Goal: Task Accomplishment & Management: Use online tool/utility

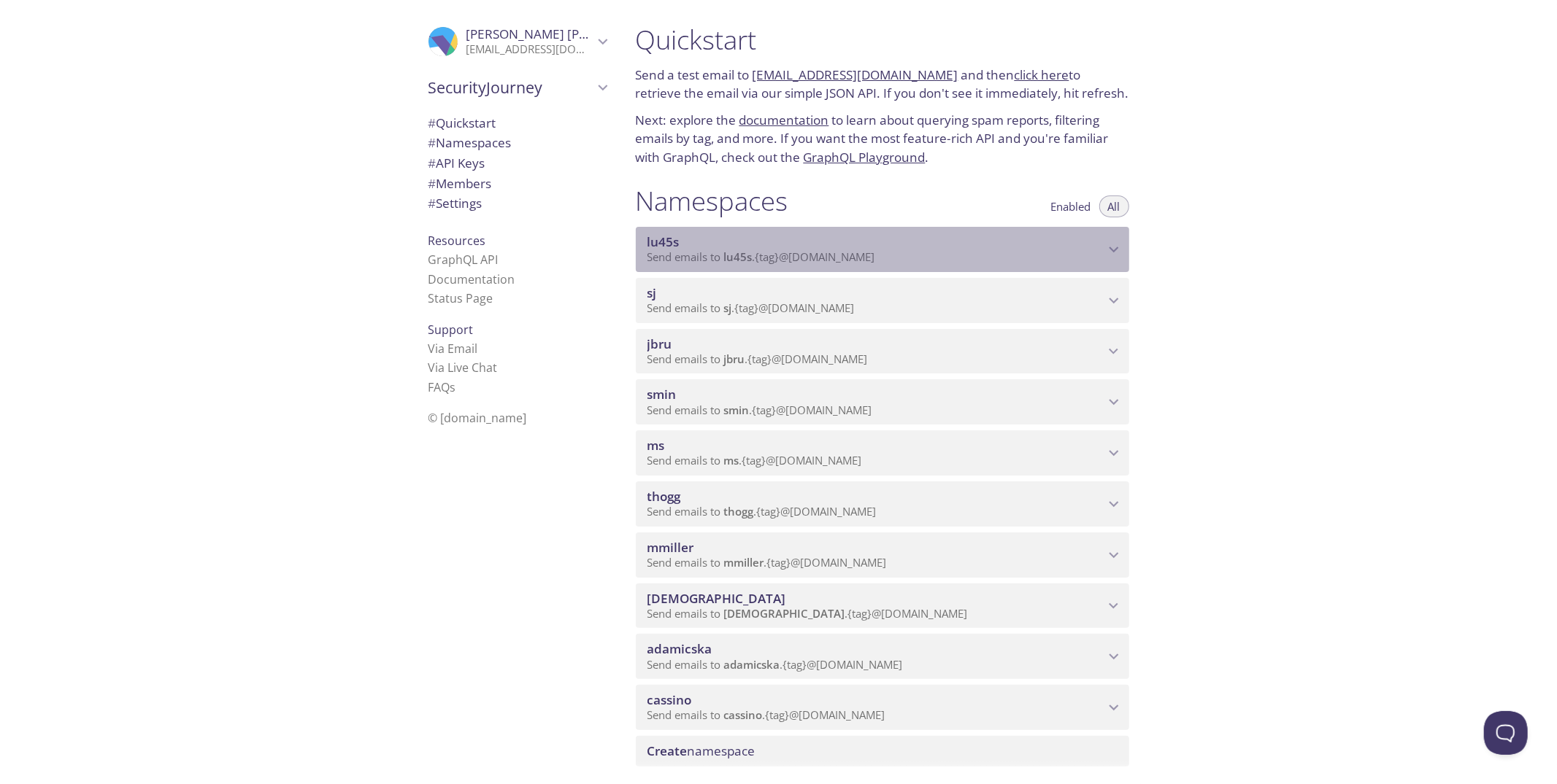
click at [1112, 250] on icon "lu45s namespace" at bounding box center [1113, 249] width 9 height 6
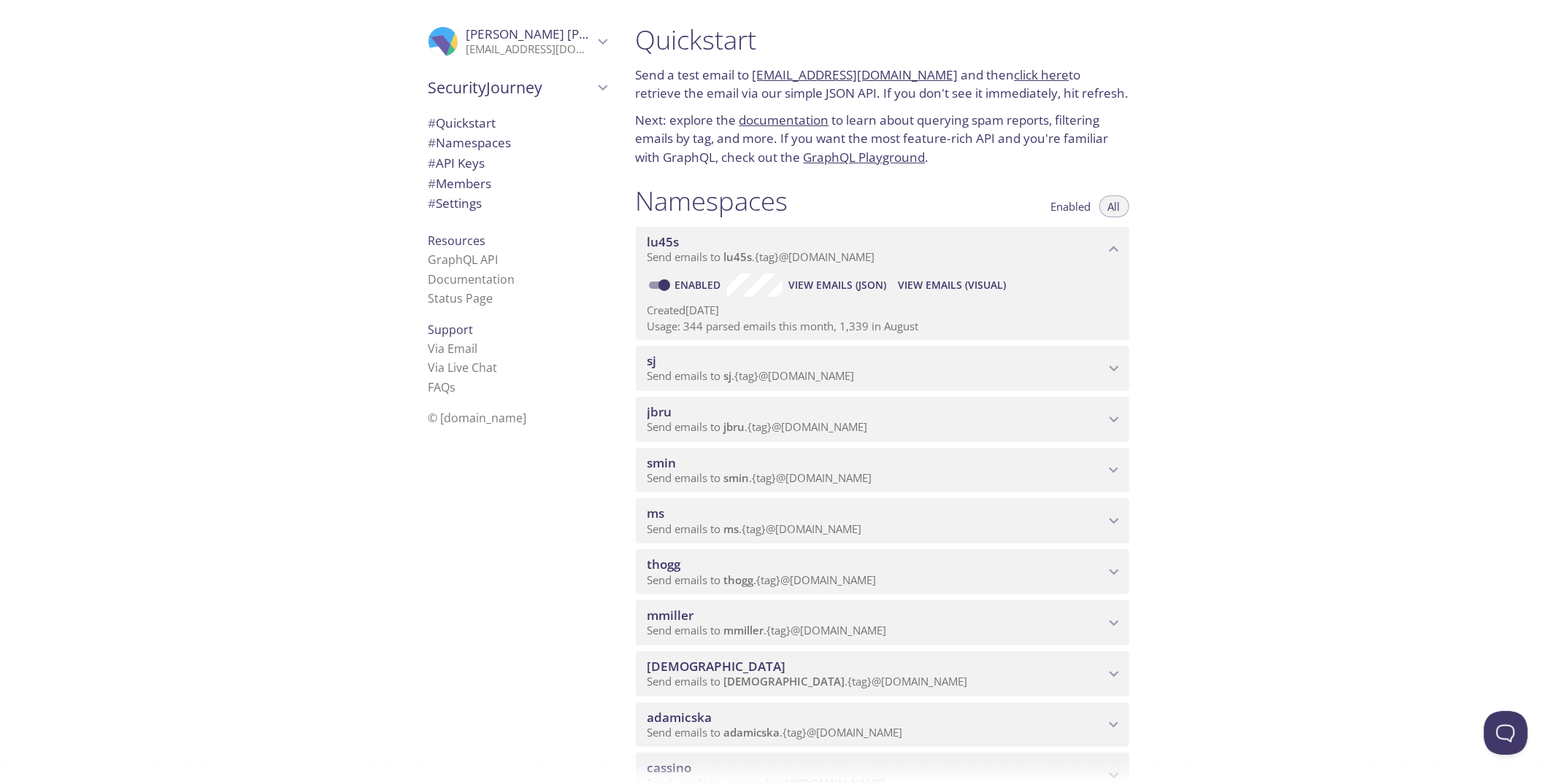
click at [942, 286] on span "View Emails (Visual)" at bounding box center [952, 285] width 108 height 18
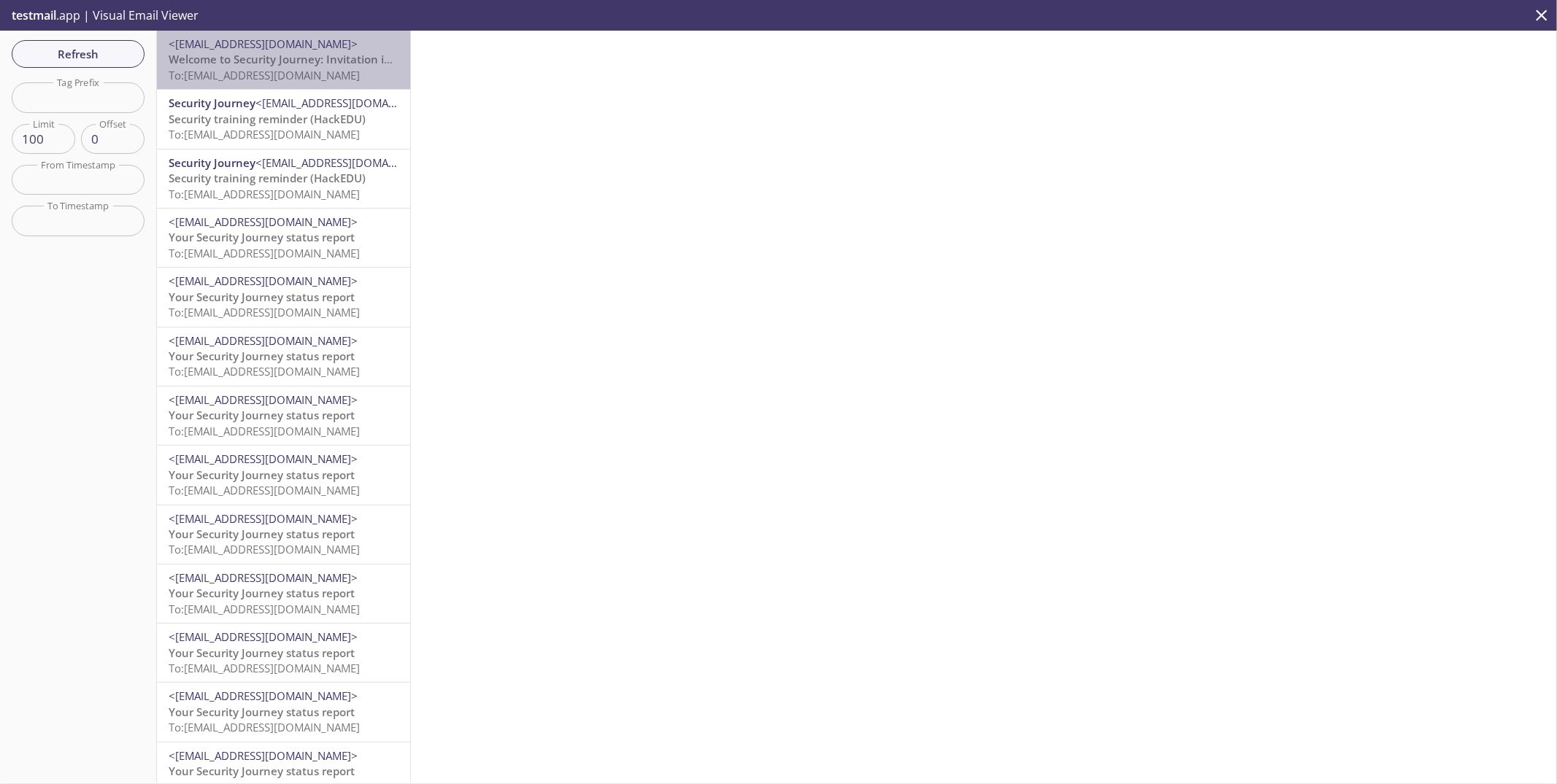
click at [311, 69] on span "To: [EMAIL_ADDRESS][DOMAIN_NAME]" at bounding box center [264, 74] width 191 height 14
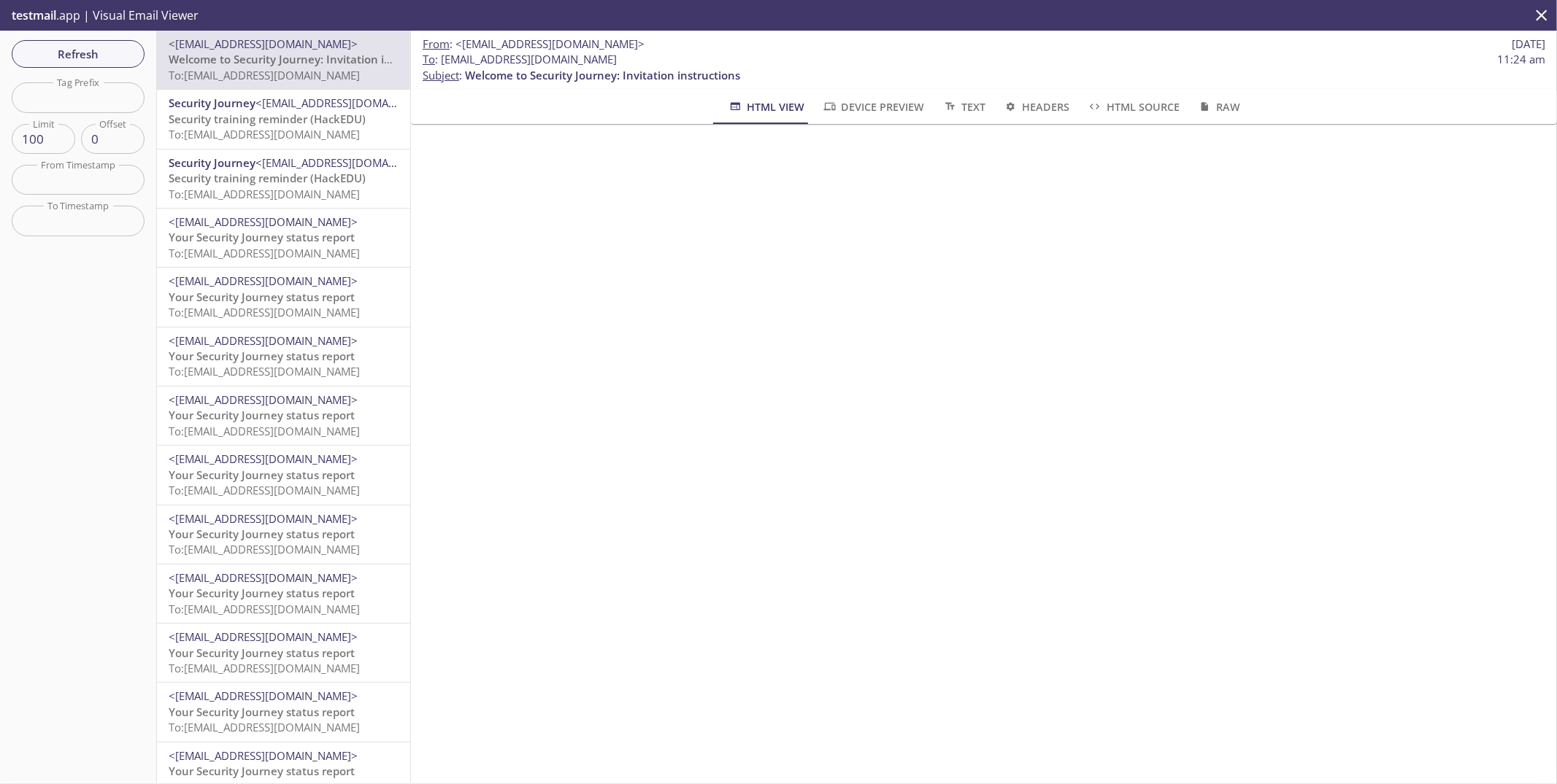
click at [112, 70] on div "Refresh Filters Tag Prefix Tag Prefix Limit 100 Limit Offset 0 Offset From Time…" at bounding box center [79, 406] width 157 height 752
click at [112, 62] on span "Refresh" at bounding box center [79, 54] width 110 height 19
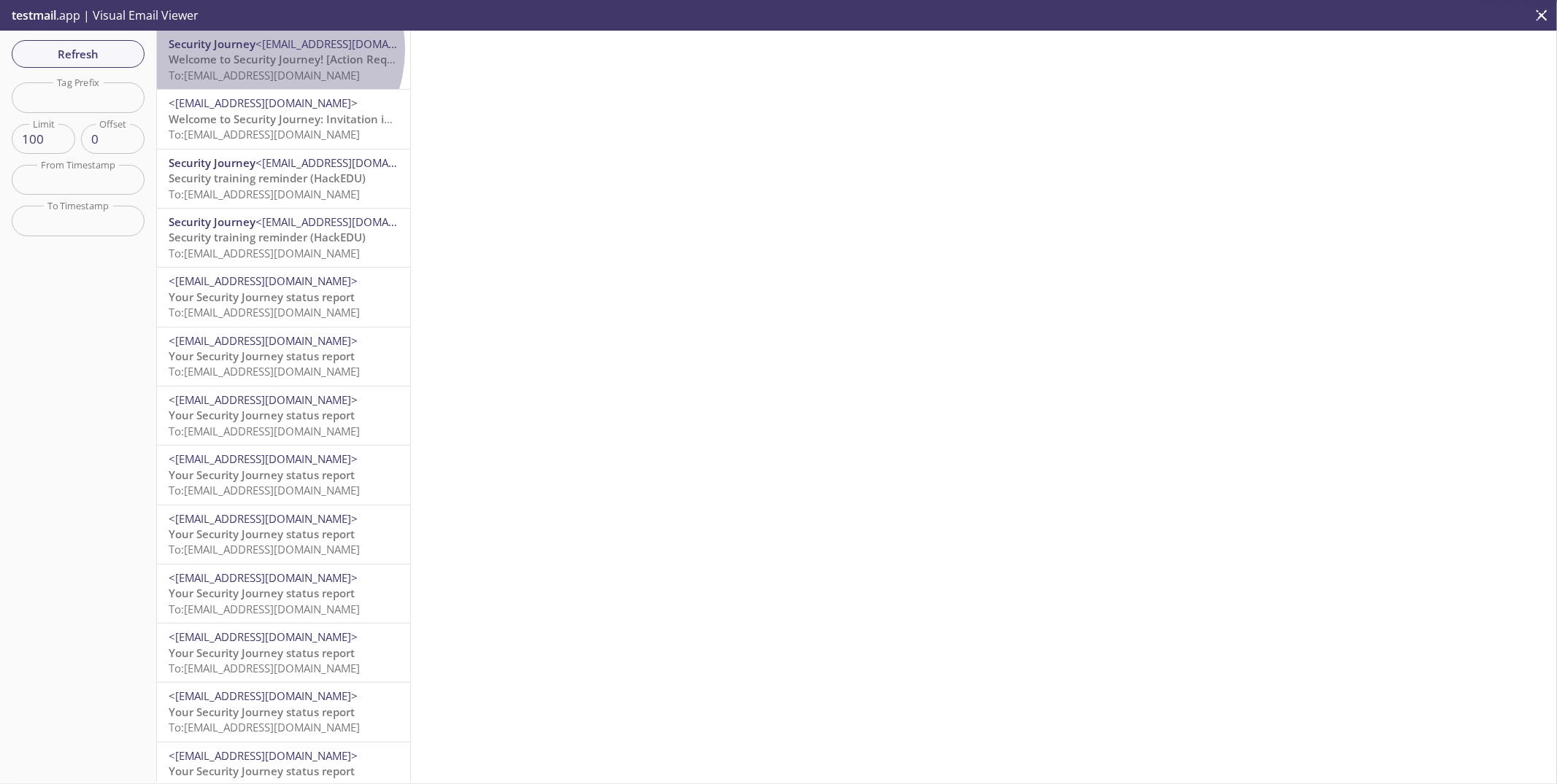
click at [270, 50] on span "<[EMAIL_ADDRESS][DOMAIN_NAME]>" at bounding box center [350, 43] width 189 height 14
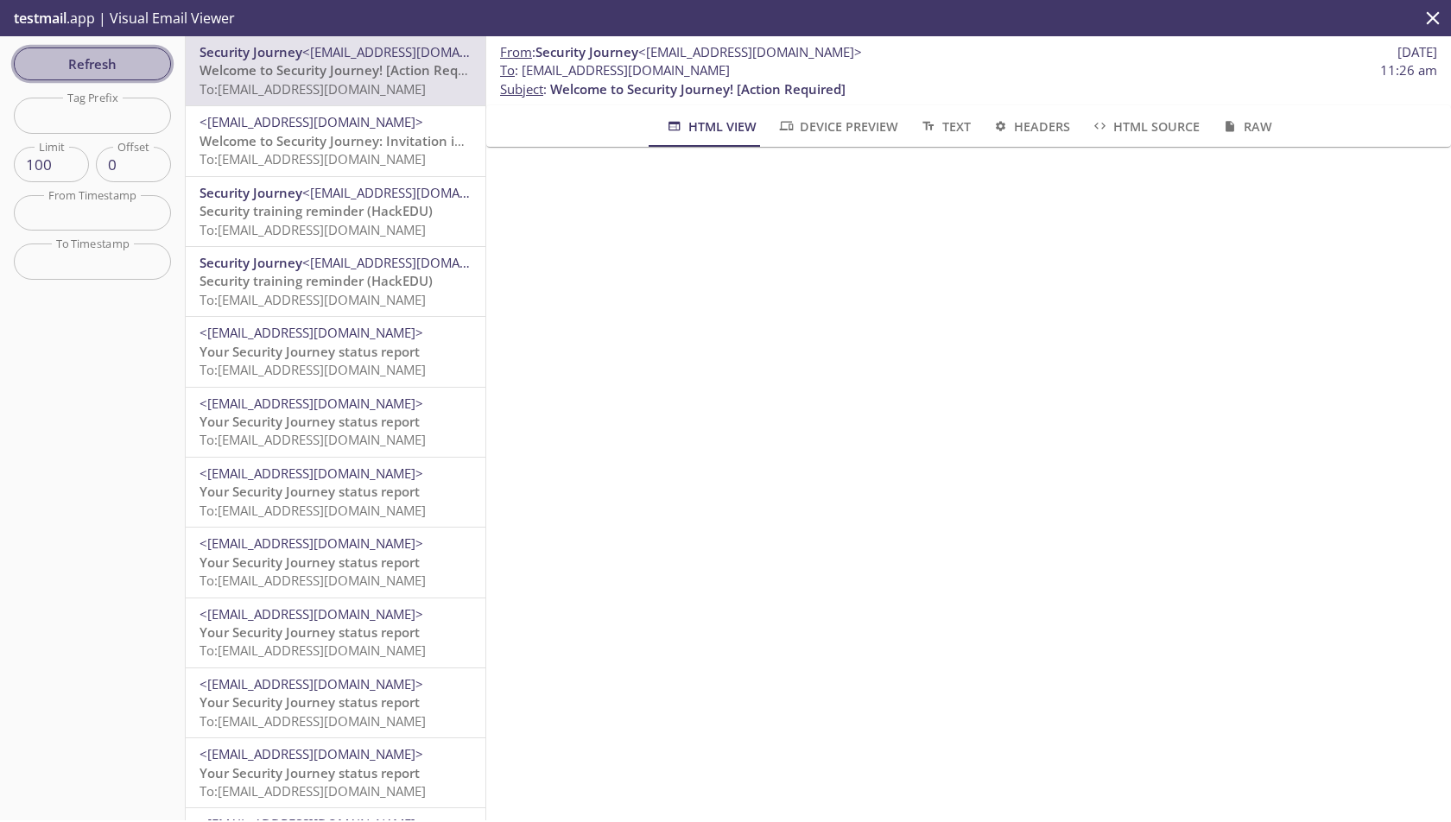
click at [110, 66] on span "Refresh" at bounding box center [93, 64] width 130 height 22
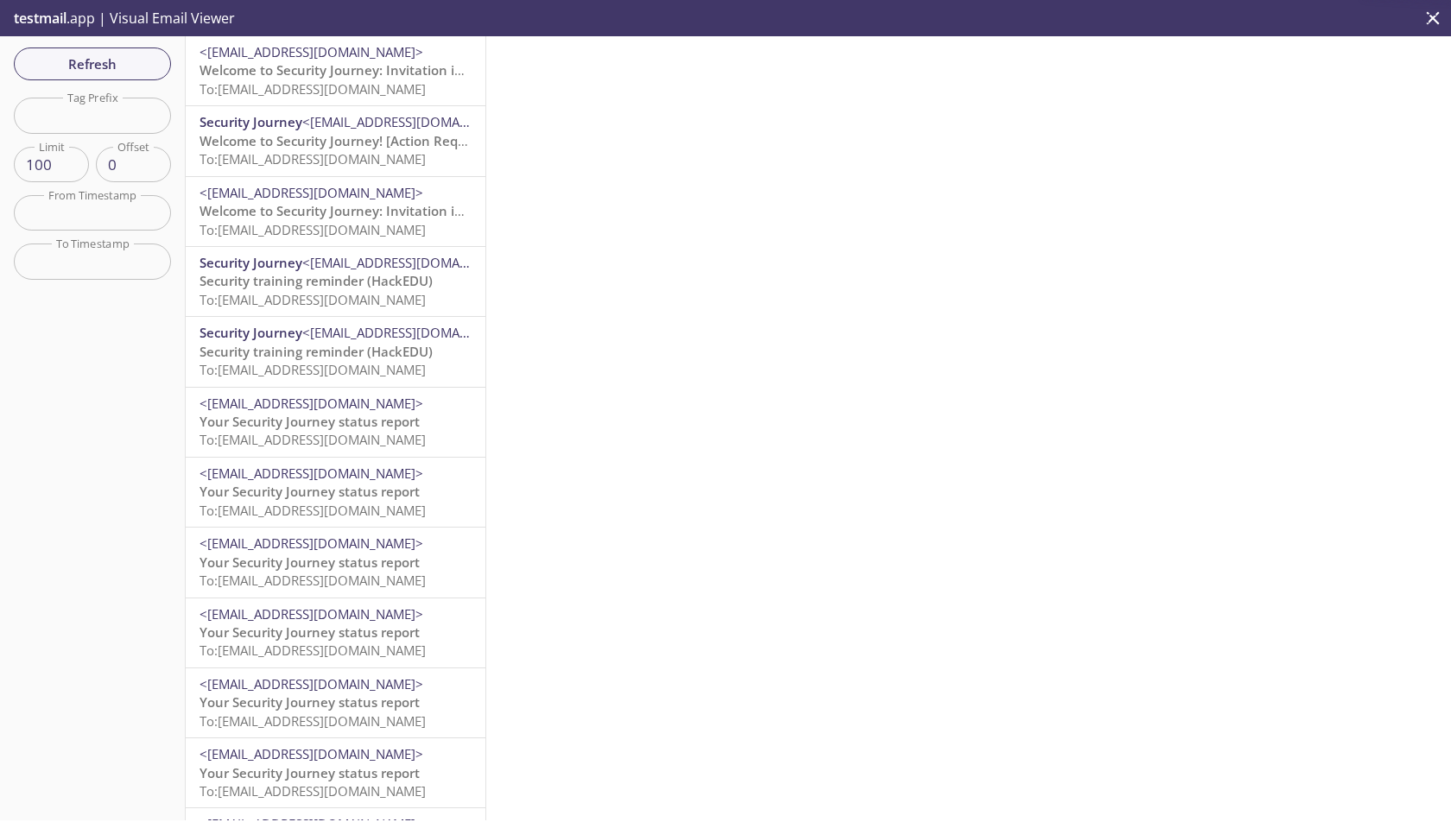
click at [299, 80] on span "To: [EMAIL_ADDRESS][DOMAIN_NAME]" at bounding box center [312, 88] width 226 height 17
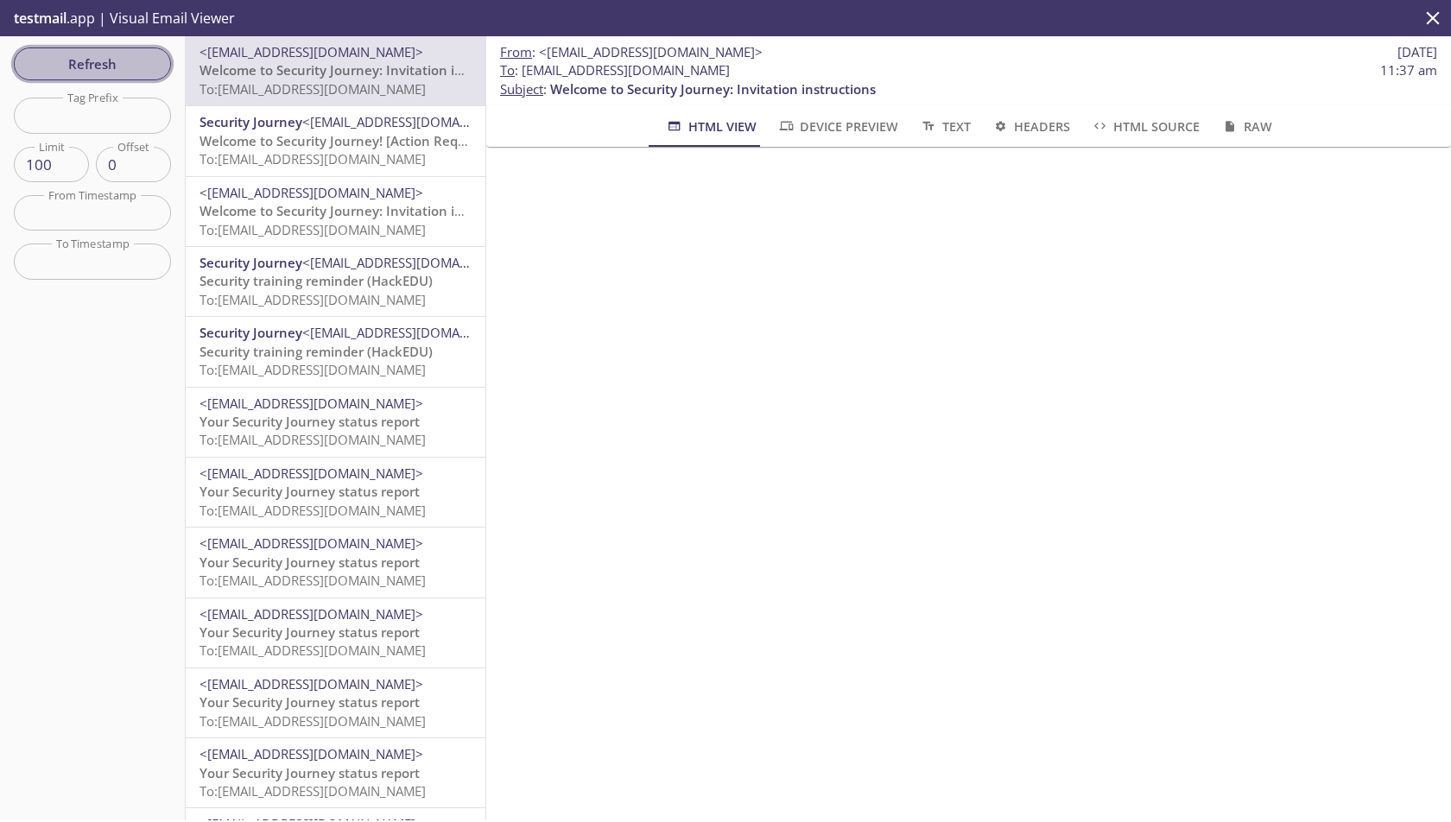
click at [85, 65] on span "Refresh" at bounding box center [93, 64] width 130 height 22
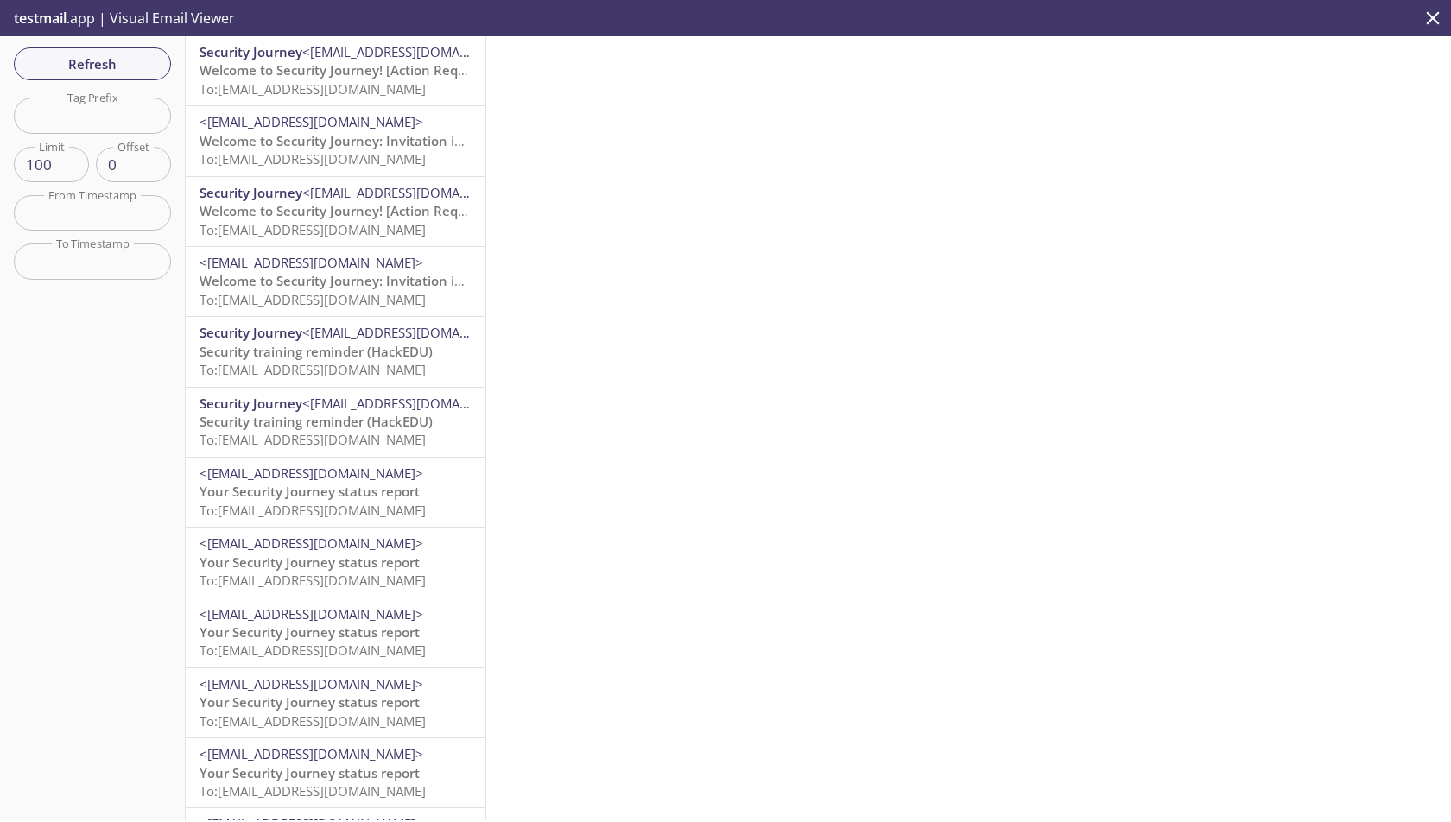
click at [320, 80] on span "To: [EMAIL_ADDRESS][DOMAIN_NAME]" at bounding box center [312, 88] width 226 height 17
